Goal: Task Accomplishment & Management: Use online tool/utility

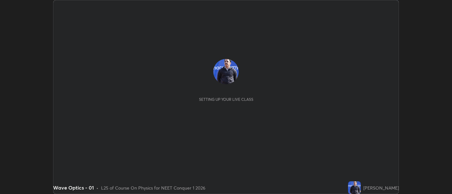
scroll to position [194, 452]
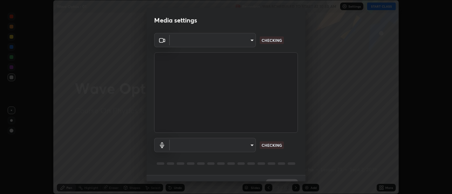
type input "d9b519daceb8a772394af6ea8e45353be5bbf62d8cb1cf3345c472de64055974"
type input "default"
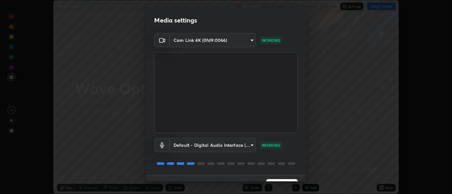
scroll to position [14, 0]
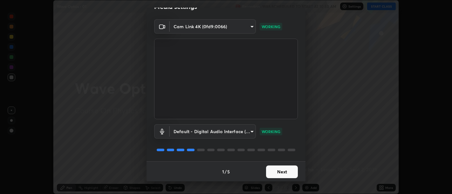
click at [279, 169] on button "Next" at bounding box center [282, 172] width 32 height 13
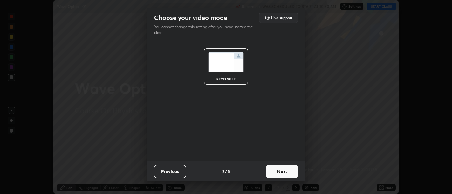
click at [281, 171] on button "Next" at bounding box center [282, 172] width 32 height 13
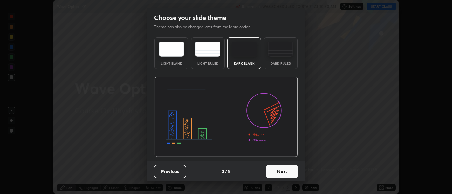
click at [282, 172] on button "Next" at bounding box center [282, 172] width 32 height 13
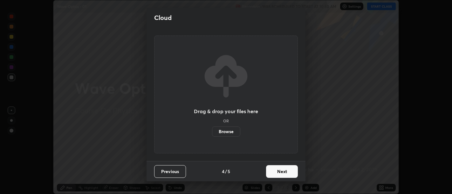
click at [284, 173] on button "Next" at bounding box center [282, 172] width 32 height 13
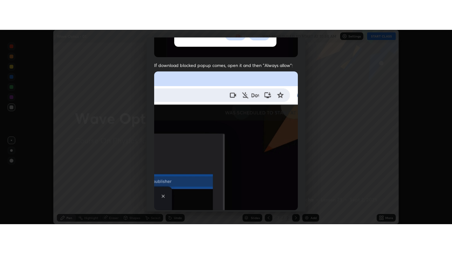
scroll to position [143, 0]
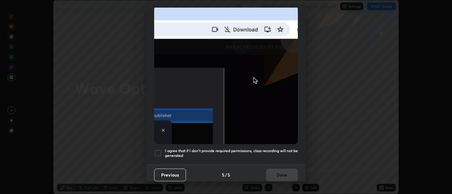
click at [279, 154] on h5 "I agree that if I don't provide required permissions, class recording will not …" at bounding box center [231, 154] width 133 height 10
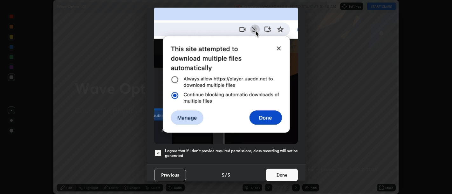
click at [282, 169] on button "Done" at bounding box center [282, 175] width 32 height 13
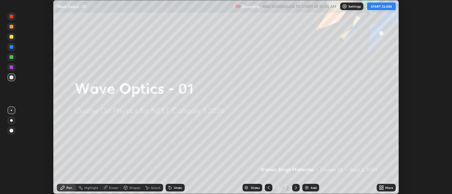
click at [380, 187] on icon at bounding box center [380, 187] width 2 height 2
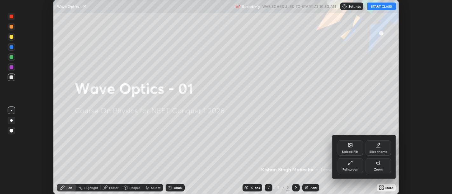
click at [347, 167] on div "Full screen" at bounding box center [349, 166] width 25 height 15
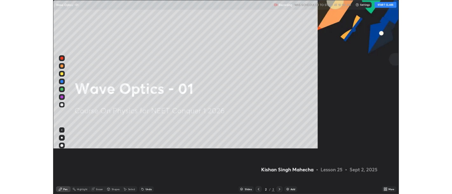
scroll to position [254, 452]
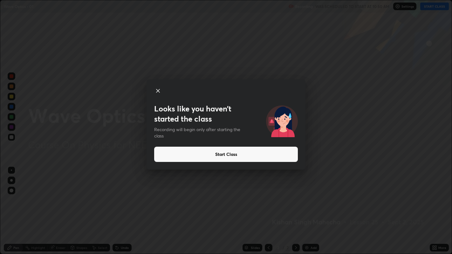
click at [214, 154] on button "Start Class" at bounding box center [226, 154] width 144 height 15
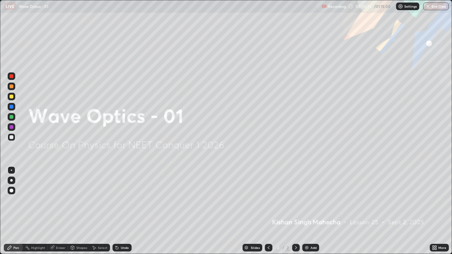
click at [311, 194] on div "Add" at bounding box center [313, 247] width 6 height 3
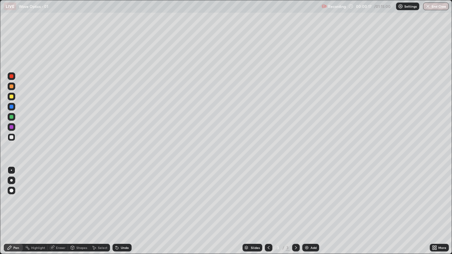
click at [269, 194] on icon at bounding box center [268, 247] width 5 height 5
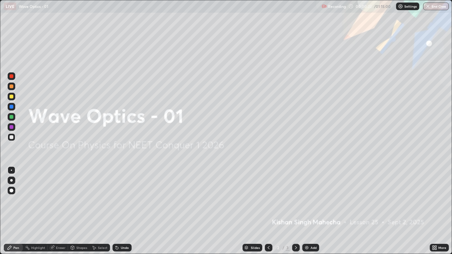
click at [295, 194] on icon at bounding box center [295, 247] width 5 height 5
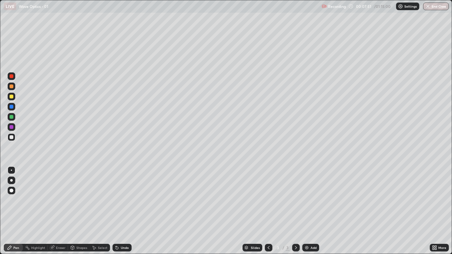
click at [58, 194] on div "Eraser" at bounding box center [58, 248] width 20 height 8
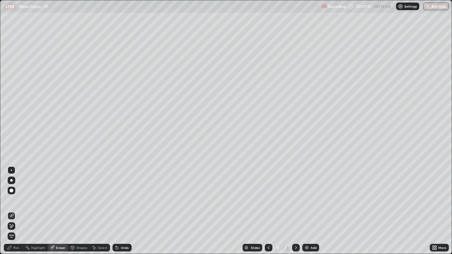
click at [34, 194] on div "Highlight" at bounding box center [35, 248] width 25 height 13
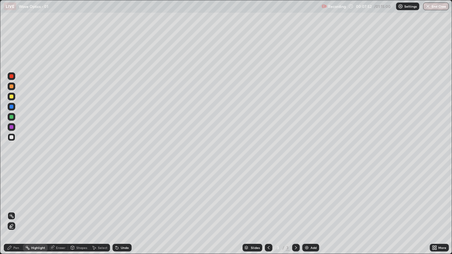
click at [55, 194] on div "Eraser" at bounding box center [58, 248] width 20 height 8
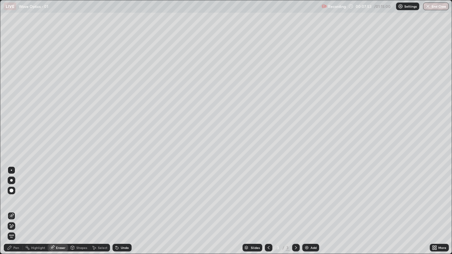
click at [10, 194] on span "Erase all" at bounding box center [11, 237] width 7 height 4
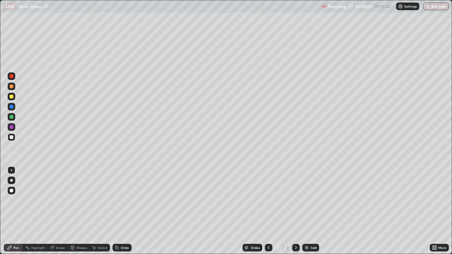
click at [11, 97] on div at bounding box center [12, 97] width 4 height 4
click at [116, 194] on icon at bounding box center [116, 246] width 1 height 1
click at [121, 194] on div "Undo" at bounding box center [125, 247] width 8 height 3
click at [120, 194] on div "Undo" at bounding box center [121, 248] width 19 height 8
click at [116, 194] on icon at bounding box center [117, 248] width 3 height 3
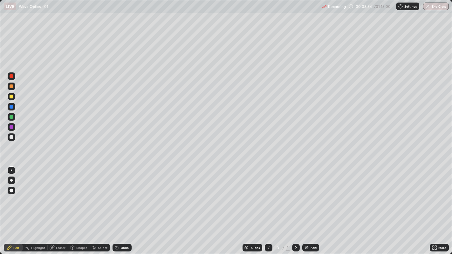
click at [119, 194] on div "Undo" at bounding box center [121, 248] width 19 height 8
click at [116, 194] on icon at bounding box center [117, 248] width 3 height 3
click at [11, 138] on div at bounding box center [12, 137] width 4 height 4
click at [125, 194] on div "Undo" at bounding box center [125, 247] width 8 height 3
click at [123, 194] on div "Undo" at bounding box center [125, 247] width 8 height 3
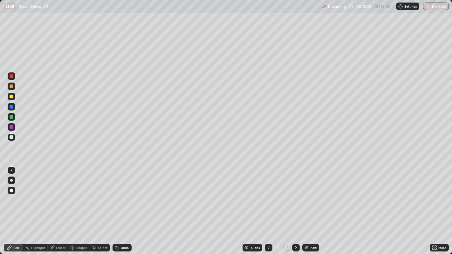
click at [12, 96] on div at bounding box center [12, 97] width 4 height 4
click at [116, 194] on icon at bounding box center [117, 248] width 3 height 3
click at [116, 194] on icon at bounding box center [116, 247] width 5 height 5
click at [307, 194] on img at bounding box center [306, 247] width 5 height 5
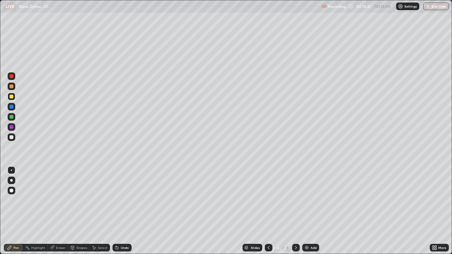
click at [54, 194] on icon at bounding box center [52, 248] width 4 height 4
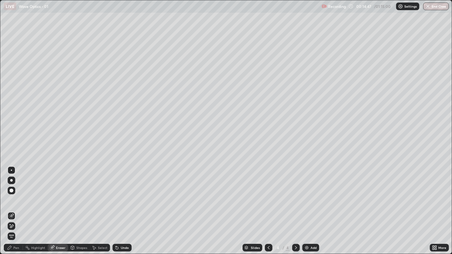
click at [10, 194] on span "Erase all" at bounding box center [11, 237] width 7 height 4
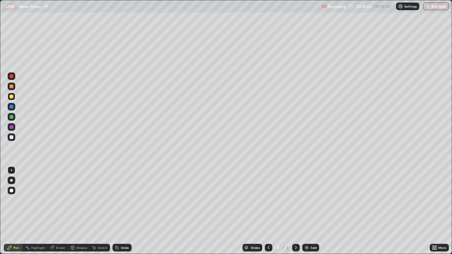
click at [268, 194] on icon at bounding box center [268, 247] width 5 height 5
click at [12, 137] on div at bounding box center [12, 137] width 4 height 4
click at [295, 194] on icon at bounding box center [295, 247] width 5 height 5
click at [268, 194] on icon at bounding box center [269, 247] width 2 height 3
click at [295, 194] on icon at bounding box center [295, 247] width 5 height 5
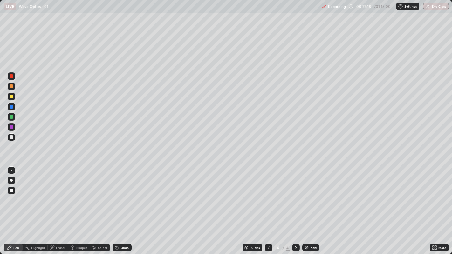
click at [11, 118] on div at bounding box center [12, 117] width 4 height 4
click at [267, 194] on icon at bounding box center [268, 247] width 5 height 5
click at [295, 194] on icon at bounding box center [295, 247] width 5 height 5
click at [308, 194] on img at bounding box center [306, 247] width 5 height 5
click at [10, 96] on div at bounding box center [12, 97] width 4 height 4
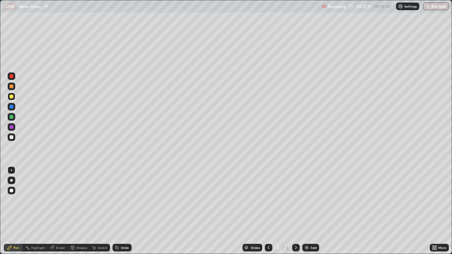
click at [10, 106] on div at bounding box center [12, 107] width 4 height 4
click at [11, 115] on div at bounding box center [12, 117] width 4 height 4
click at [13, 135] on div at bounding box center [12, 137] width 8 height 8
click at [12, 75] on div at bounding box center [12, 76] width 4 height 4
click at [306, 194] on img at bounding box center [306, 247] width 5 height 5
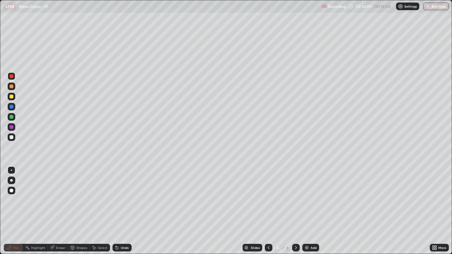
click at [11, 138] on div at bounding box center [12, 137] width 4 height 4
click at [11, 85] on div at bounding box center [12, 87] width 4 height 4
click at [10, 136] on div at bounding box center [12, 137] width 4 height 4
click at [122, 194] on div "Undo" at bounding box center [125, 247] width 8 height 3
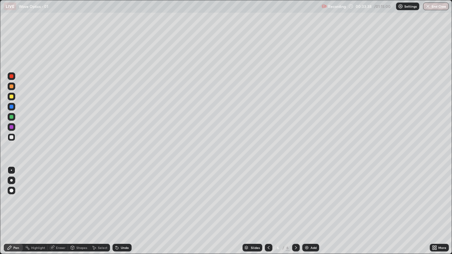
click at [121, 194] on div "Undo" at bounding box center [125, 247] width 8 height 3
click at [53, 194] on icon at bounding box center [52, 247] width 3 height 3
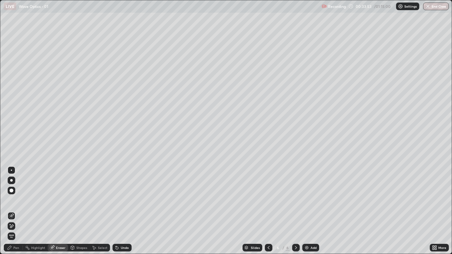
click at [11, 194] on icon at bounding box center [9, 247] width 5 height 5
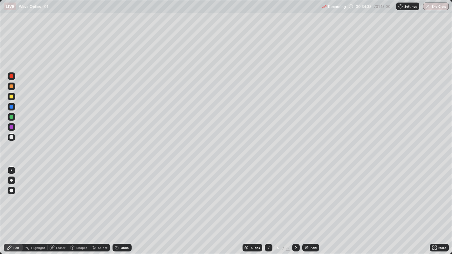
click at [119, 194] on div "Undo" at bounding box center [121, 248] width 19 height 8
click at [11, 106] on div at bounding box center [12, 107] width 4 height 4
click at [13, 138] on div at bounding box center [12, 137] width 4 height 4
click at [116, 194] on icon at bounding box center [117, 248] width 3 height 3
click at [116, 194] on icon at bounding box center [116, 246] width 1 height 1
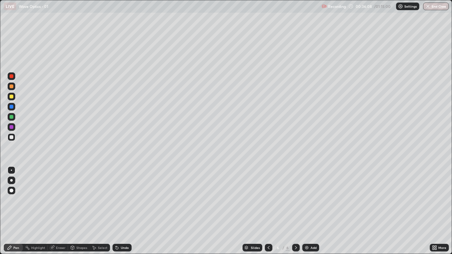
click at [11, 105] on div at bounding box center [12, 107] width 4 height 4
click at [116, 194] on icon at bounding box center [117, 248] width 3 height 3
click at [12, 138] on div at bounding box center [12, 137] width 4 height 4
click at [11, 87] on div at bounding box center [12, 87] width 4 height 4
click at [11, 105] on div at bounding box center [12, 107] width 4 height 4
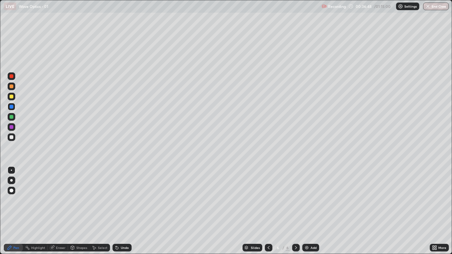
click at [15, 139] on div at bounding box center [12, 137] width 8 height 8
click at [121, 194] on div "Undo" at bounding box center [125, 247] width 8 height 3
click at [122, 194] on div "Undo" at bounding box center [121, 248] width 19 height 8
click at [10, 106] on div at bounding box center [12, 107] width 4 height 4
click at [119, 194] on div "Undo" at bounding box center [121, 248] width 19 height 8
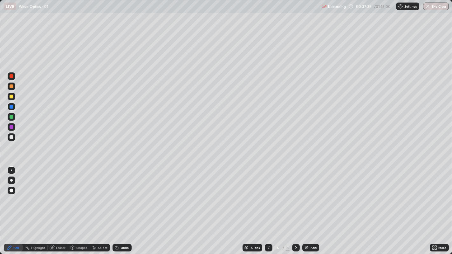
click at [10, 135] on div at bounding box center [12, 137] width 4 height 4
click at [11, 86] on div at bounding box center [12, 87] width 4 height 4
click at [308, 194] on img at bounding box center [306, 247] width 5 height 5
click at [12, 136] on div at bounding box center [12, 137] width 4 height 4
click at [11, 86] on div at bounding box center [12, 87] width 4 height 4
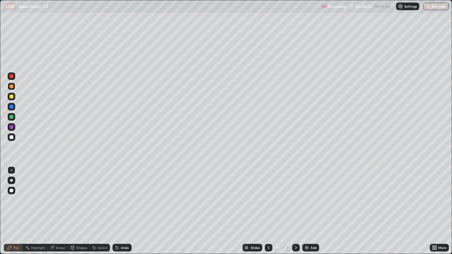
click at [11, 85] on div at bounding box center [12, 87] width 4 height 4
click at [11, 137] on div at bounding box center [12, 137] width 4 height 4
click at [10, 85] on div at bounding box center [12, 87] width 4 height 4
click at [12, 136] on div at bounding box center [12, 137] width 4 height 4
click at [11, 85] on div at bounding box center [12, 87] width 4 height 4
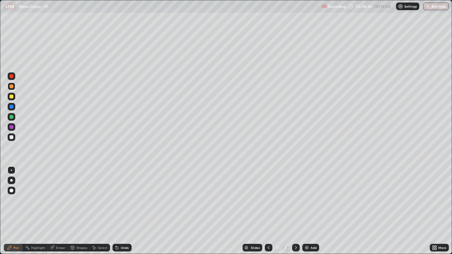
click at [11, 97] on div at bounding box center [12, 97] width 4 height 4
click at [116, 194] on icon at bounding box center [117, 248] width 3 height 3
click at [122, 194] on div "Undo" at bounding box center [121, 248] width 19 height 8
click at [119, 194] on div "Undo" at bounding box center [121, 248] width 19 height 8
click at [116, 194] on icon at bounding box center [116, 246] width 1 height 1
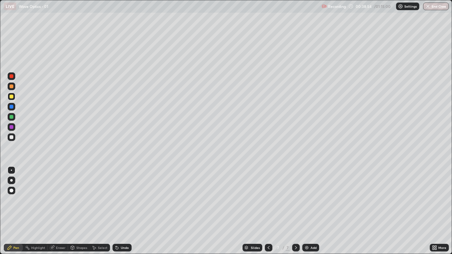
click at [116, 194] on icon at bounding box center [117, 248] width 3 height 3
click at [120, 194] on div "Undo" at bounding box center [121, 248] width 19 height 8
click at [119, 194] on div "Undo" at bounding box center [121, 248] width 19 height 8
click at [11, 135] on div at bounding box center [12, 137] width 4 height 4
click at [12, 86] on div at bounding box center [12, 87] width 4 height 4
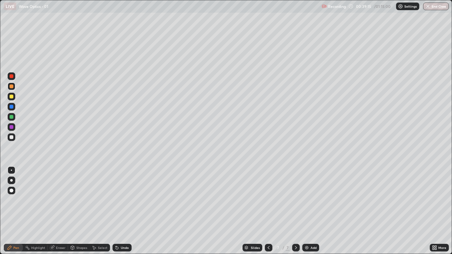
click at [10, 76] on div at bounding box center [12, 76] width 4 height 4
click at [116, 194] on icon at bounding box center [117, 248] width 3 height 3
click at [118, 194] on icon at bounding box center [116, 247] width 5 height 5
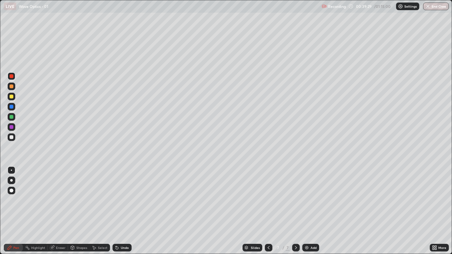
click at [116, 194] on icon at bounding box center [116, 246] width 1 height 1
click at [11, 137] on div at bounding box center [12, 137] width 4 height 4
click at [11, 86] on div at bounding box center [12, 87] width 4 height 4
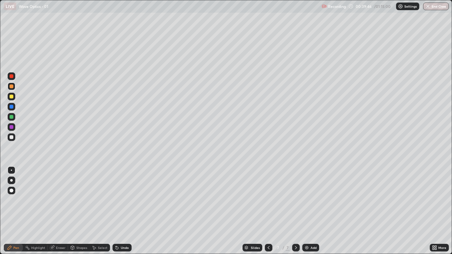
click at [13, 135] on div at bounding box center [12, 137] width 4 height 4
click at [10, 85] on div at bounding box center [12, 87] width 4 height 4
click at [11, 97] on div at bounding box center [12, 97] width 4 height 4
click at [120, 194] on div "Undo" at bounding box center [121, 248] width 19 height 8
click at [11, 86] on div at bounding box center [12, 87] width 4 height 4
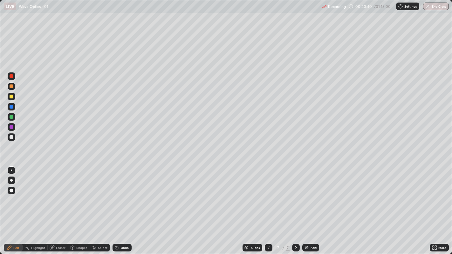
click at [13, 86] on div at bounding box center [12, 87] width 4 height 4
click at [12, 97] on div at bounding box center [12, 97] width 4 height 4
click at [268, 194] on icon at bounding box center [268, 247] width 5 height 5
click at [295, 194] on icon at bounding box center [295, 247] width 5 height 5
click at [119, 194] on div "Undo" at bounding box center [121, 248] width 19 height 8
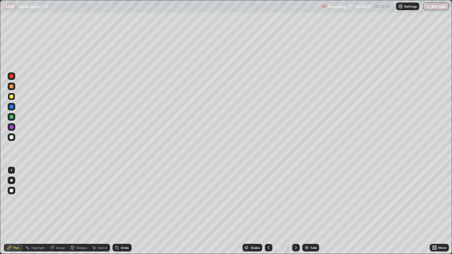
click at [120, 194] on div "Undo" at bounding box center [121, 248] width 19 height 8
click at [124, 194] on div "Undo" at bounding box center [121, 248] width 19 height 8
click at [307, 194] on img at bounding box center [306, 247] width 5 height 5
click at [11, 138] on div at bounding box center [12, 137] width 4 height 4
click at [10, 125] on div at bounding box center [12, 127] width 8 height 8
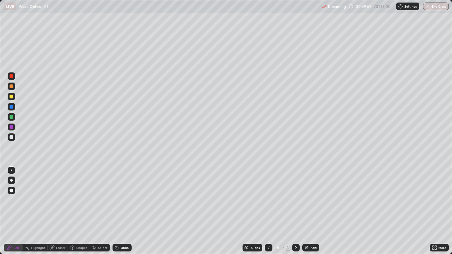
click at [10, 97] on div at bounding box center [12, 97] width 4 height 4
click at [10, 116] on div at bounding box center [12, 117] width 4 height 4
click at [10, 96] on div at bounding box center [12, 97] width 4 height 4
click at [121, 194] on div "Undo" at bounding box center [125, 247] width 8 height 3
click at [11, 137] on div at bounding box center [12, 137] width 4 height 4
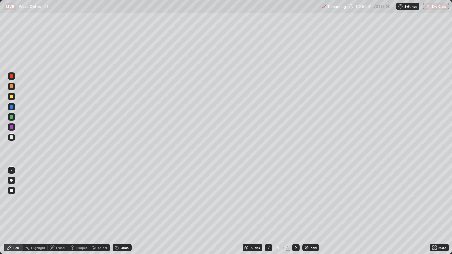
click at [10, 76] on div at bounding box center [12, 76] width 4 height 4
click at [11, 137] on div at bounding box center [12, 137] width 4 height 4
click at [11, 116] on div at bounding box center [12, 117] width 4 height 4
click at [10, 85] on div at bounding box center [12, 87] width 4 height 4
click at [121, 194] on div "Undo" at bounding box center [125, 247] width 8 height 3
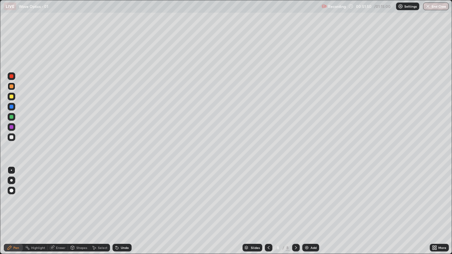
click at [122, 194] on div "Undo" at bounding box center [125, 247] width 8 height 3
click at [11, 106] on div at bounding box center [12, 107] width 4 height 4
click at [119, 194] on div "Undo" at bounding box center [121, 248] width 19 height 8
click at [119, 194] on icon at bounding box center [116, 247] width 5 height 5
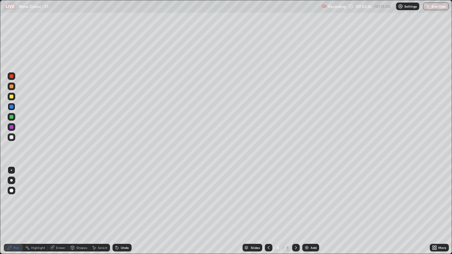
click at [117, 194] on icon at bounding box center [117, 248] width 3 height 3
click at [116, 194] on icon at bounding box center [117, 248] width 3 height 3
click at [124, 194] on div "Undo" at bounding box center [125, 247] width 8 height 3
click at [11, 97] on div at bounding box center [12, 97] width 4 height 4
click at [10, 86] on div at bounding box center [12, 87] width 4 height 4
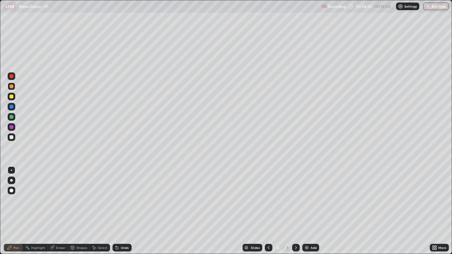
click at [11, 136] on div at bounding box center [12, 137] width 4 height 4
click at [121, 194] on div "Undo" at bounding box center [125, 247] width 8 height 3
click at [122, 194] on div "Undo" at bounding box center [125, 247] width 8 height 3
click at [124, 194] on div "Undo" at bounding box center [125, 247] width 8 height 3
click at [11, 117] on div at bounding box center [12, 117] width 4 height 4
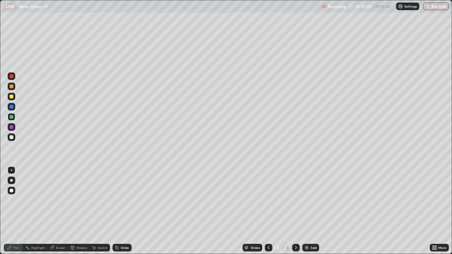
click at [11, 118] on div at bounding box center [12, 117] width 4 height 4
click at [119, 194] on div "Undo" at bounding box center [121, 248] width 19 height 8
click at [118, 194] on icon at bounding box center [116, 247] width 5 height 5
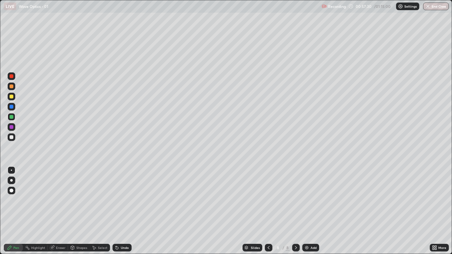
click at [119, 194] on div "Undo" at bounding box center [121, 248] width 19 height 8
click at [116, 194] on icon at bounding box center [117, 248] width 3 height 3
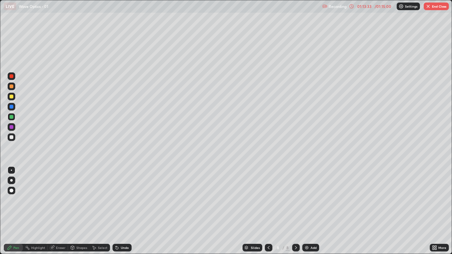
click at [434, 5] on button "End Class" at bounding box center [436, 7] width 25 height 8
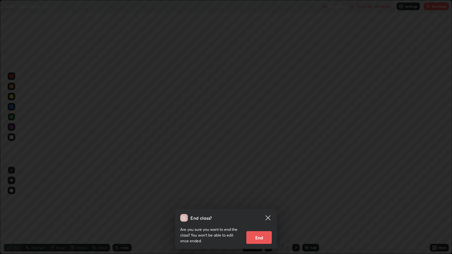
click at [263, 194] on button "End" at bounding box center [258, 237] width 25 height 13
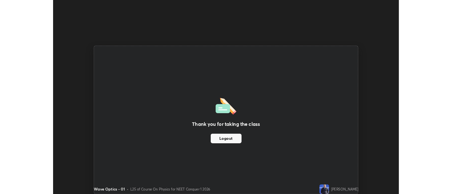
scroll to position [31582, 31324]
